Goal: Transaction & Acquisition: Purchase product/service

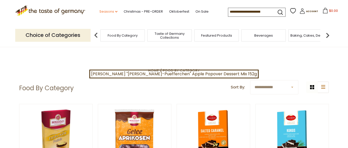
click at [115, 12] on icon "dropdown_arrow" at bounding box center [116, 12] width 2 height 2
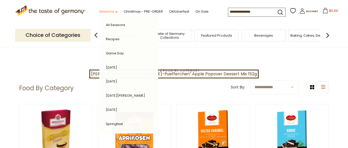
click at [115, 12] on icon at bounding box center [116, 12] width 2 height 2
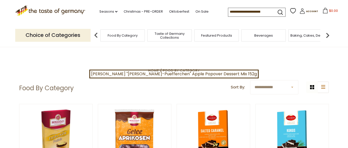
click at [95, 34] on img at bounding box center [96, 35] width 10 height 10
click at [127, 35] on span "Food By Category" at bounding box center [123, 36] width 30 height 4
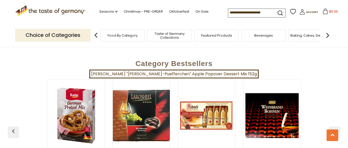
scroll to position [1315, 0]
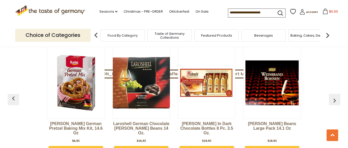
click at [233, 14] on input at bounding box center [250, 12] width 44 height 7
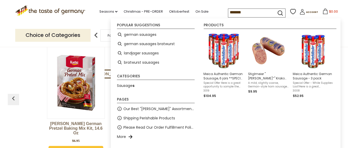
type input "*******"
click at [277, 12] on icon "submit" at bounding box center [279, 13] width 7 height 7
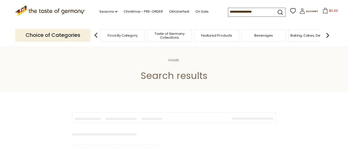
type input "*******"
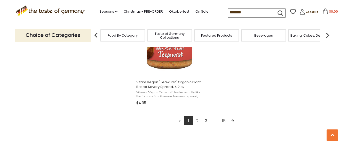
scroll to position [928, 0]
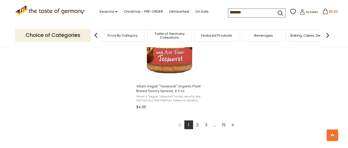
click at [198, 126] on link "2" at bounding box center [197, 124] width 9 height 9
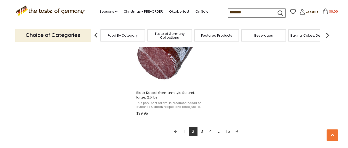
scroll to position [928, 0]
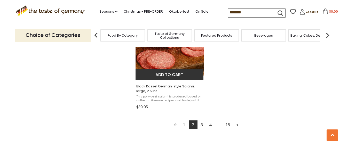
click at [172, 72] on button "Add to cart" at bounding box center [169, 74] width 68 height 11
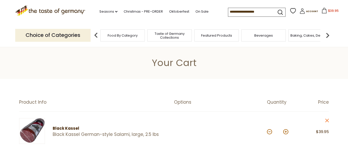
click at [217, 39] on div "Featured Products" at bounding box center [216, 35] width 44 height 12
click at [198, 11] on link "On Sale" at bounding box center [201, 12] width 13 height 6
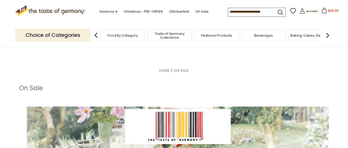
click at [167, 36] on span "Taste of Germany Collections" at bounding box center [169, 36] width 41 height 8
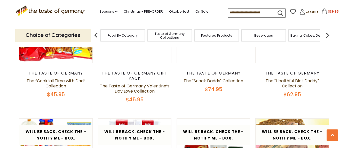
scroll to position [774, 0]
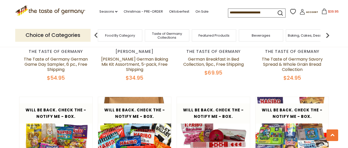
click at [128, 35] on span "Food By Category" at bounding box center [120, 36] width 30 height 4
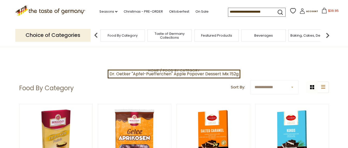
click at [329, 34] on img at bounding box center [327, 35] width 10 height 10
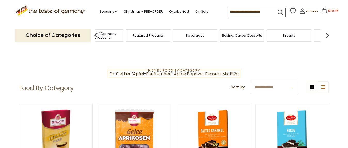
click at [326, 35] on img at bounding box center [327, 35] width 10 height 10
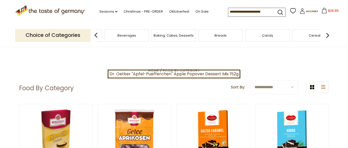
click at [326, 35] on img at bounding box center [327, 35] width 10 height 10
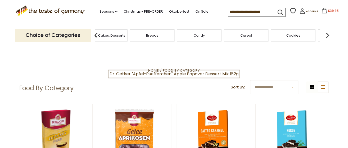
click at [326, 35] on img at bounding box center [327, 35] width 10 height 10
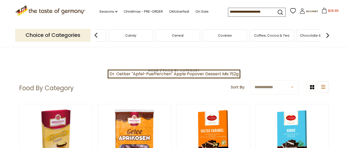
click at [326, 35] on img at bounding box center [327, 35] width 10 height 10
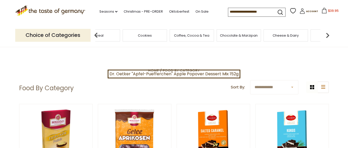
click at [289, 36] on span "Cheese & Dairy" at bounding box center [285, 36] width 26 height 4
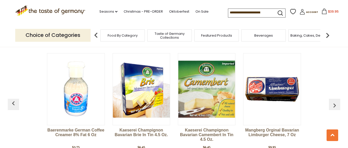
scroll to position [877, 0]
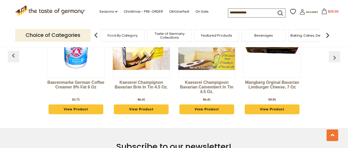
click at [275, 81] on link "Mangberg Orginal Bavarian Limburger Cheese, 7 oz" at bounding box center [272, 87] width 58 height 15
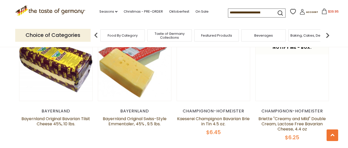
scroll to position [387, 0]
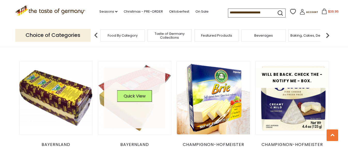
click at [128, 104] on div "Quick View" at bounding box center [134, 97] width 61 height 61
click at [132, 96] on button "Quick View" at bounding box center [134, 96] width 35 height 12
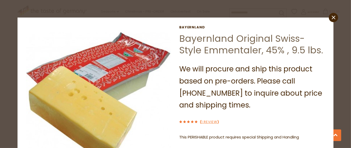
scroll to position [0, 0]
click at [332, 17] on icon "close" at bounding box center [334, 18] width 4 height 4
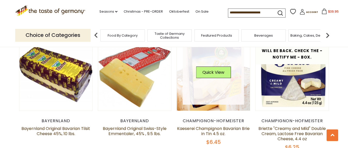
scroll to position [438, 0]
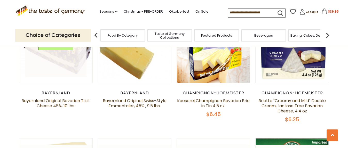
click at [61, 60] on link at bounding box center [55, 46] width 61 height 61
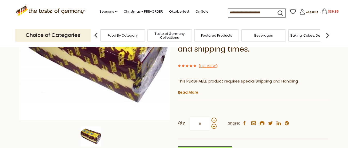
scroll to position [103, 0]
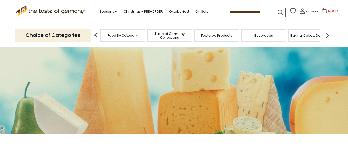
click at [329, 33] on img at bounding box center [327, 35] width 10 height 10
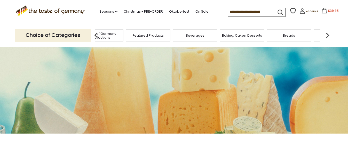
click at [329, 33] on img at bounding box center [327, 35] width 10 height 10
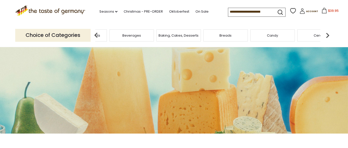
click at [225, 37] on div "Breads" at bounding box center [225, 35] width 44 height 12
click at [225, 41] on div "Choice of Categories Food By Category Taste of Germany Collections Featured Pro…" at bounding box center [173, 35] width 317 height 23
click at [226, 37] on div "Breads" at bounding box center [229, 35] width 44 height 12
click at [230, 41] on div "Breads" at bounding box center [229, 35] width 44 height 12
click at [231, 36] on span "Breads" at bounding box center [229, 36] width 12 height 4
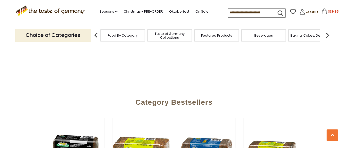
scroll to position [1238, 0]
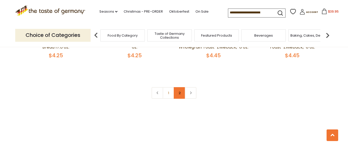
click at [179, 92] on link "2" at bounding box center [180, 93] width 12 height 12
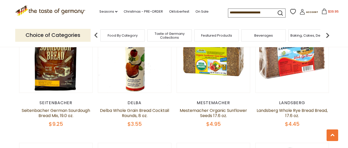
scroll to position [141, 0]
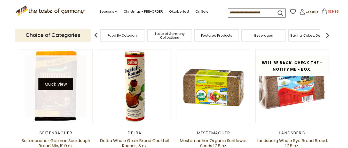
click at [58, 88] on button "Quick View" at bounding box center [55, 84] width 35 height 12
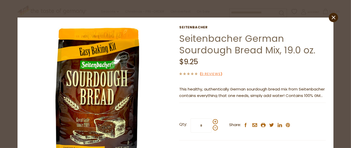
scroll to position [61, 0]
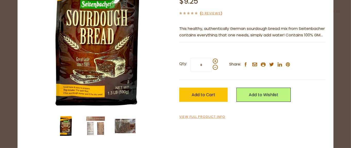
click at [123, 117] on img at bounding box center [125, 126] width 21 height 21
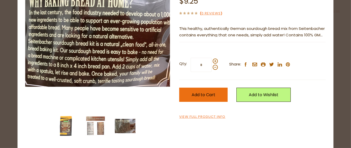
click at [211, 96] on span "Add to Cart" at bounding box center [204, 95] width 24 height 6
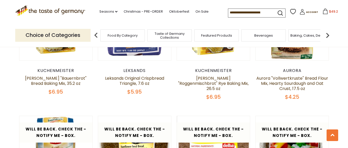
scroll to position [477, 0]
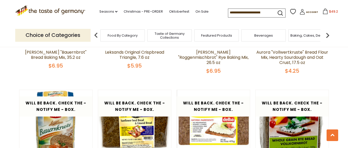
click at [219, 38] on div "Featured Products" at bounding box center [216, 35] width 44 height 12
click at [327, 34] on img at bounding box center [327, 35] width 10 height 10
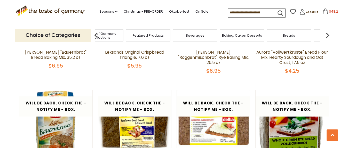
click at [327, 34] on img at bounding box center [327, 35] width 10 height 10
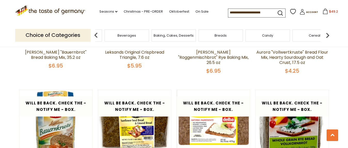
click at [327, 34] on img at bounding box center [327, 35] width 10 height 10
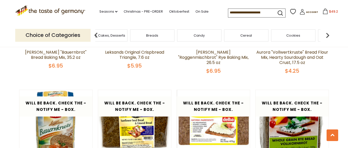
click at [327, 34] on img at bounding box center [327, 35] width 10 height 10
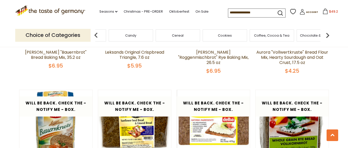
click at [327, 34] on img at bounding box center [327, 35] width 10 height 10
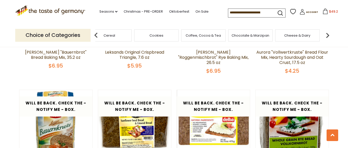
click at [327, 34] on img at bounding box center [327, 35] width 10 height 10
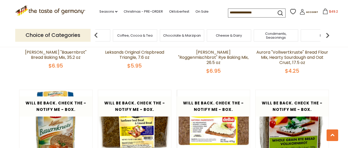
click at [280, 39] on div "Condiments, Seasonings" at bounding box center [275, 35] width 44 height 12
click at [276, 33] on span "Condiments, Seasonings" at bounding box center [275, 36] width 41 height 8
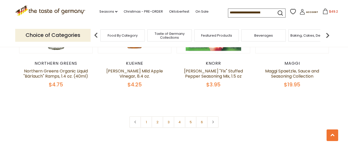
scroll to position [1238, 0]
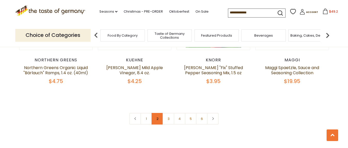
click at [155, 113] on link "2" at bounding box center [157, 119] width 12 height 12
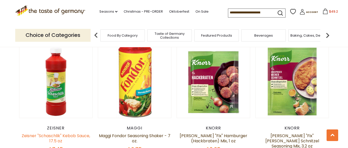
scroll to position [528, 0]
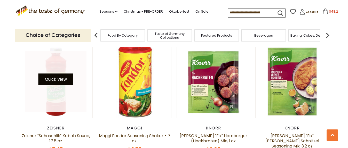
click at [60, 81] on button "Quick View" at bounding box center [55, 79] width 35 height 12
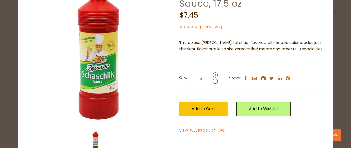
scroll to position [52, 0]
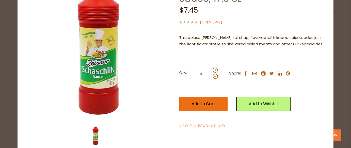
click at [184, 102] on button "Add to Cart" at bounding box center [203, 104] width 48 height 14
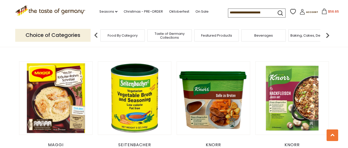
scroll to position [631, 0]
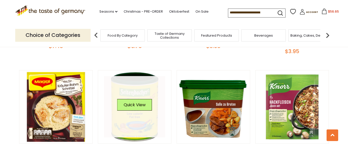
click at [128, 99] on button "Quick View" at bounding box center [134, 105] width 35 height 12
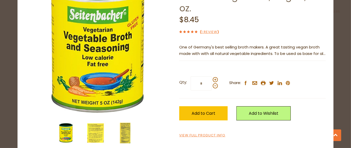
scroll to position [61, 0]
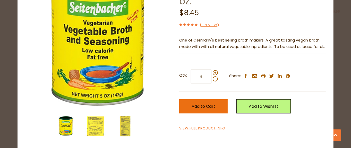
click at [200, 101] on button "Add to Cart" at bounding box center [203, 106] width 48 height 14
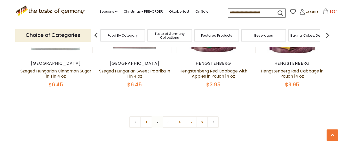
scroll to position [1250, 0]
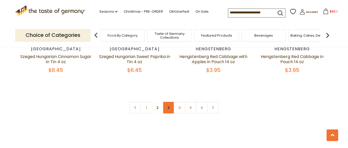
click at [168, 102] on link "3" at bounding box center [168, 108] width 12 height 12
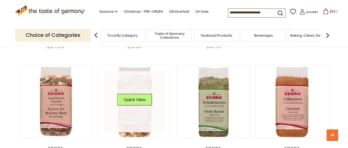
scroll to position [528, 0]
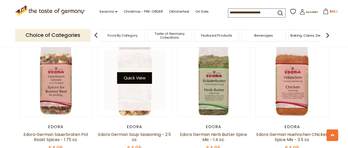
click at [133, 84] on button "Quick View" at bounding box center [134, 78] width 35 height 12
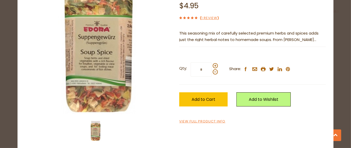
scroll to position [61, 0]
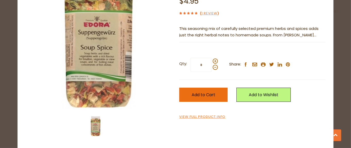
click at [210, 92] on span "Add to Cart" at bounding box center [204, 95] width 24 height 6
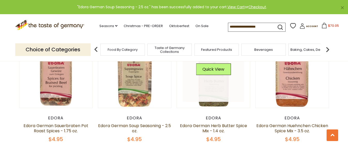
scroll to position [528, 0]
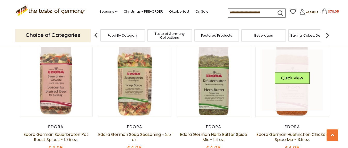
click at [295, 99] on link at bounding box center [291, 80] width 61 height 61
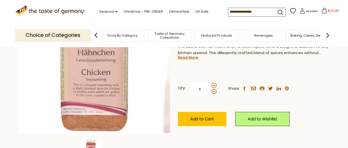
scroll to position [103, 0]
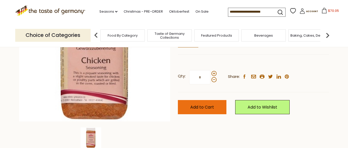
click at [202, 104] on span "Add to Cart" at bounding box center [202, 107] width 24 height 6
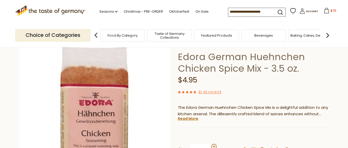
scroll to position [0, 0]
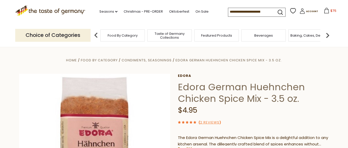
click at [95, 33] on img at bounding box center [96, 35] width 10 height 10
click at [220, 37] on span "Featured Products" at bounding box center [216, 36] width 31 height 4
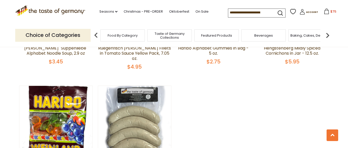
scroll to position [387, 0]
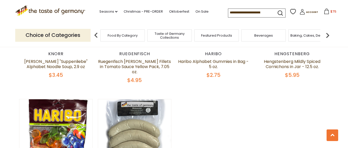
click at [329, 35] on img at bounding box center [327, 35] width 10 height 10
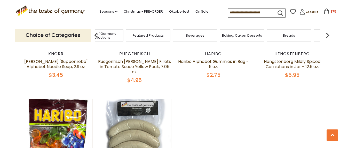
click at [329, 35] on img at bounding box center [327, 35] width 10 height 10
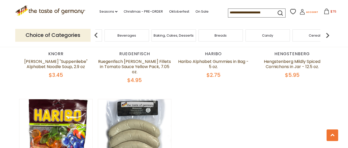
click at [306, 11] on span "Account" at bounding box center [312, 12] width 12 height 3
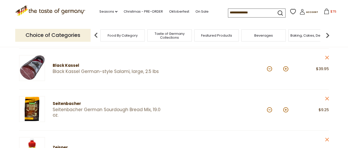
scroll to position [103, 0]
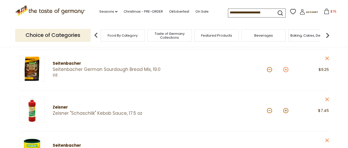
click at [286, 70] on button at bounding box center [285, 69] width 5 height 5
type input "*"
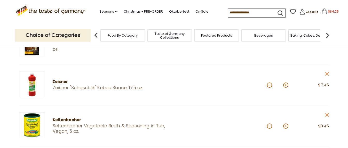
scroll to position [129, 0]
click at [285, 83] on button at bounding box center [285, 84] width 5 height 5
type input "*"
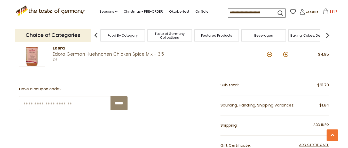
scroll to position [284, 0]
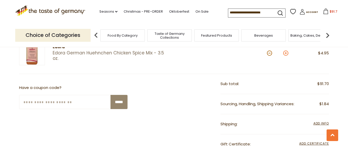
click at [286, 52] on button at bounding box center [285, 53] width 5 height 5
type input "*"
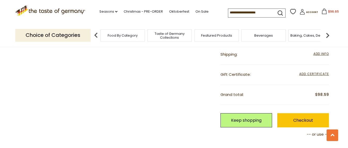
scroll to position [413, 0]
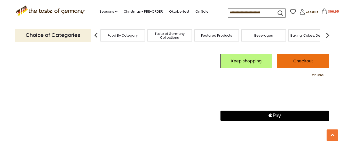
click at [305, 60] on link "Checkout" at bounding box center [303, 61] width 52 height 14
